Goal: Task Accomplishment & Management: Complete application form

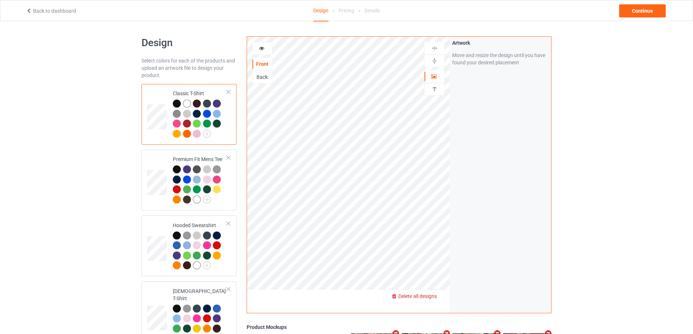
click at [434, 297] on span "Delete all designs" at bounding box center [417, 297] width 39 height 6
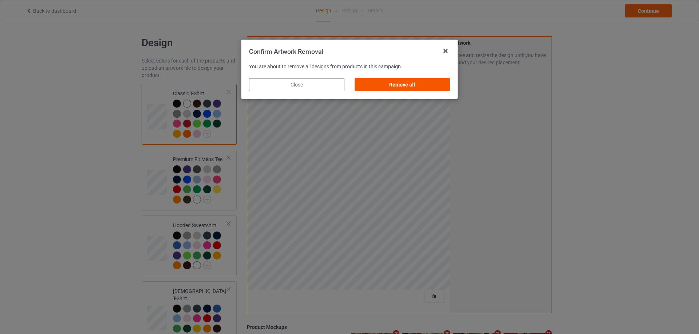
click at [425, 87] on div "Remove all" at bounding box center [401, 84] width 95 height 13
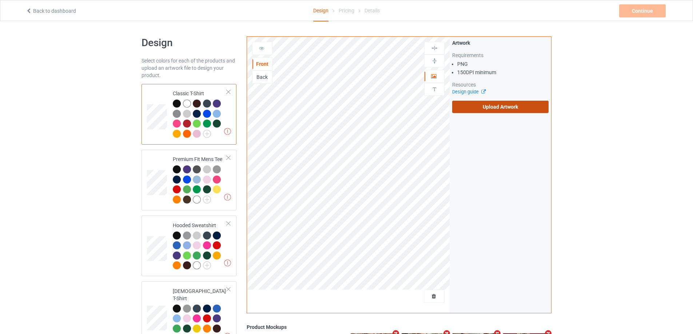
click at [482, 112] on label "Upload Artwork" at bounding box center [500, 107] width 96 height 12
click at [0, 0] on input "Upload Artwork" at bounding box center [0, 0] width 0 height 0
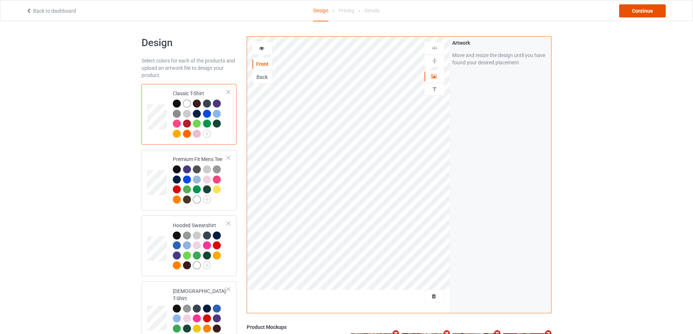
click at [648, 15] on div "Continue" at bounding box center [642, 10] width 47 height 13
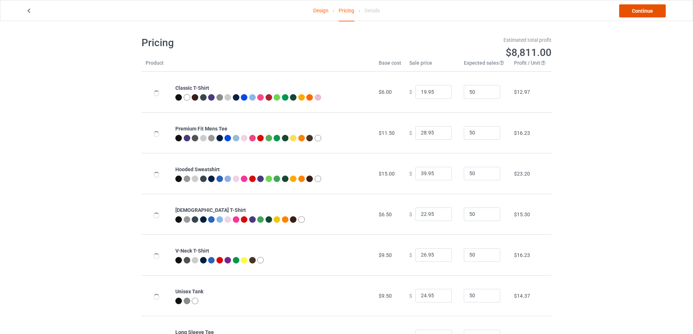
click at [648, 15] on link "Continue" at bounding box center [642, 10] width 47 height 13
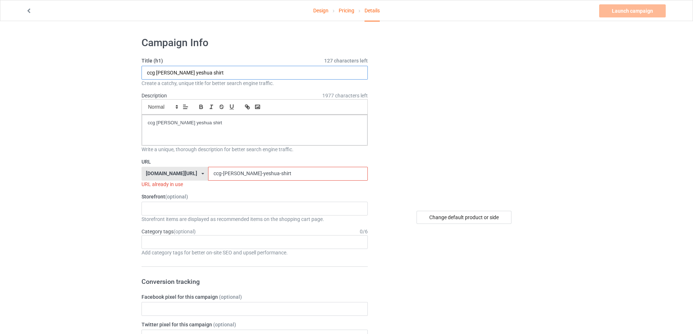
drag, startPoint x: 192, startPoint y: 69, endPoint x: 102, endPoint y: 115, distance: 100.7
paste input "don't marry him"
type input "don't marry him shirt"
drag, startPoint x: 229, startPoint y: 120, endPoint x: 146, endPoint y: 152, distance: 89.1
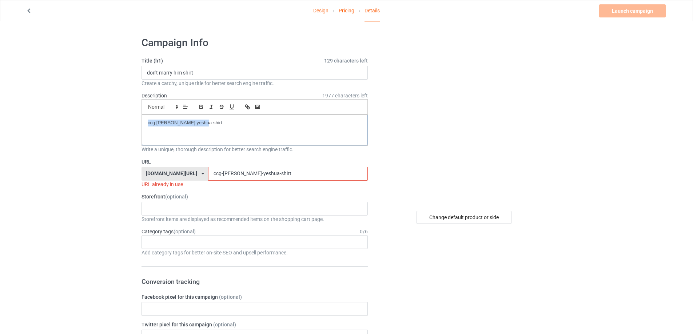
paste div
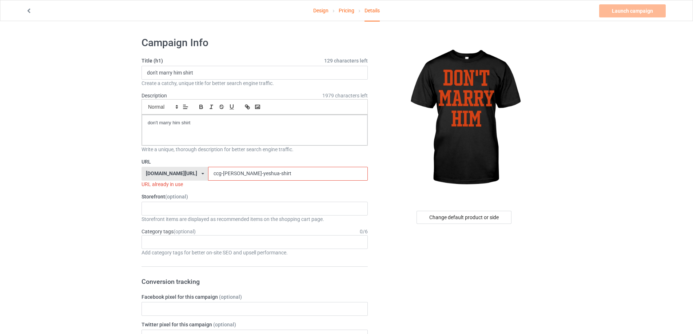
drag, startPoint x: 263, startPoint y: 174, endPoint x: 125, endPoint y: 162, distance: 138.4
paste input "dont-marry-him"
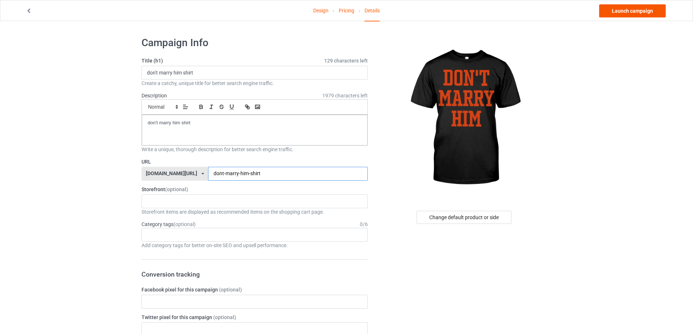
type input "dont-marry-him-shirt"
click at [641, 14] on link "Launch campaign" at bounding box center [632, 10] width 67 height 13
